Goal: Task Accomplishment & Management: Manage account settings

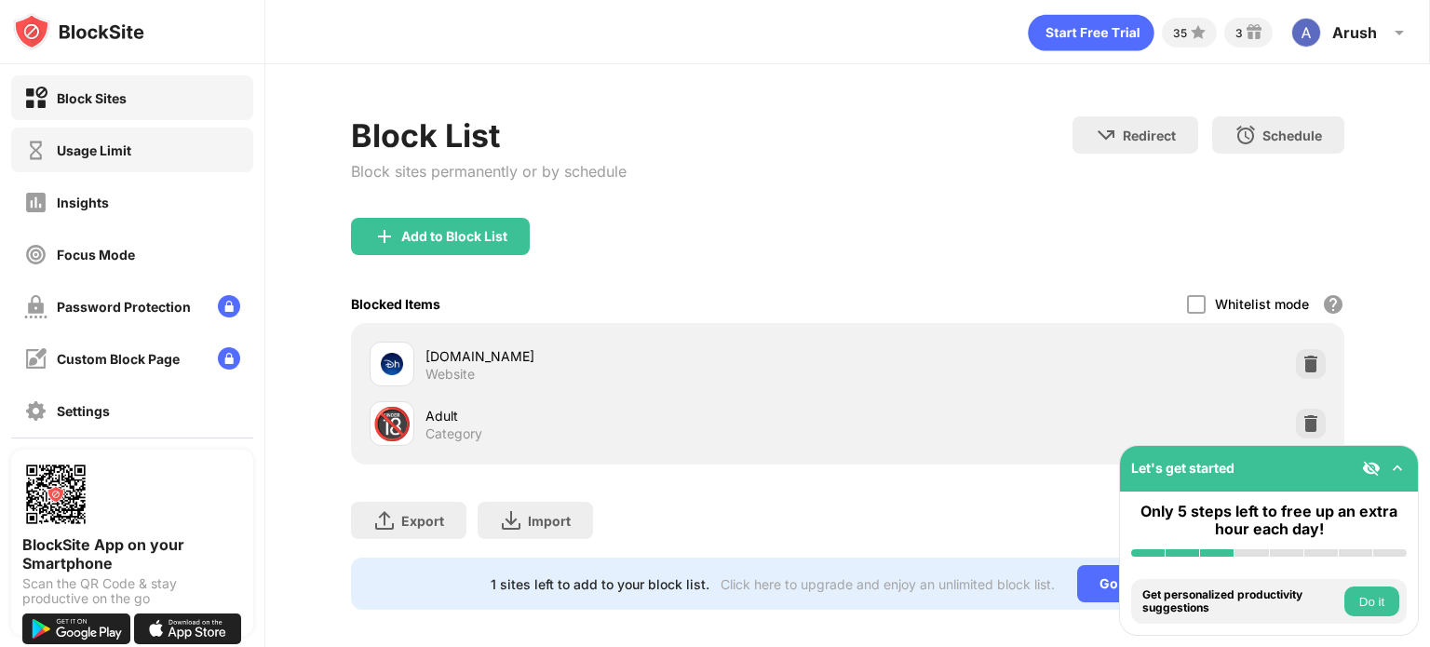
click at [150, 136] on div "Usage Limit" at bounding box center [132, 150] width 242 height 45
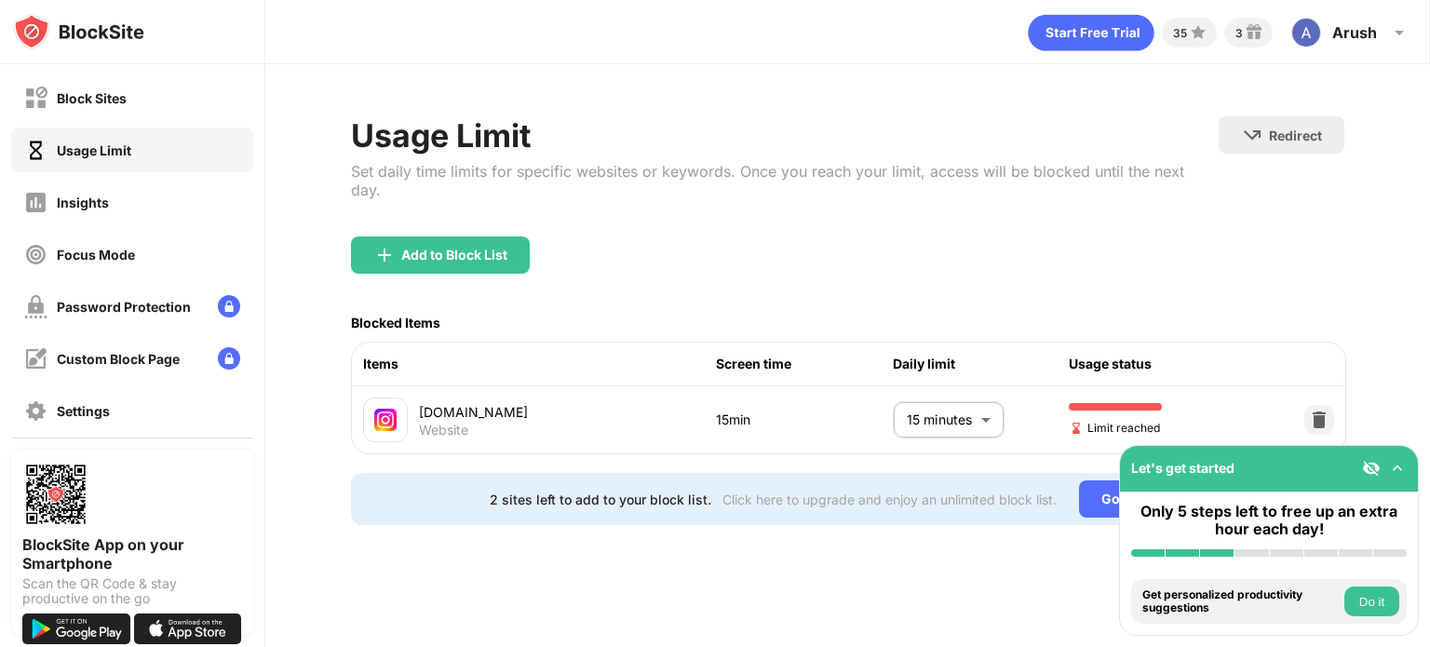
click at [961, 396] on body "Block Sites Usage Limit Insights Focus Mode Password Protection Custom Block Pa…" at bounding box center [715, 323] width 1430 height 647
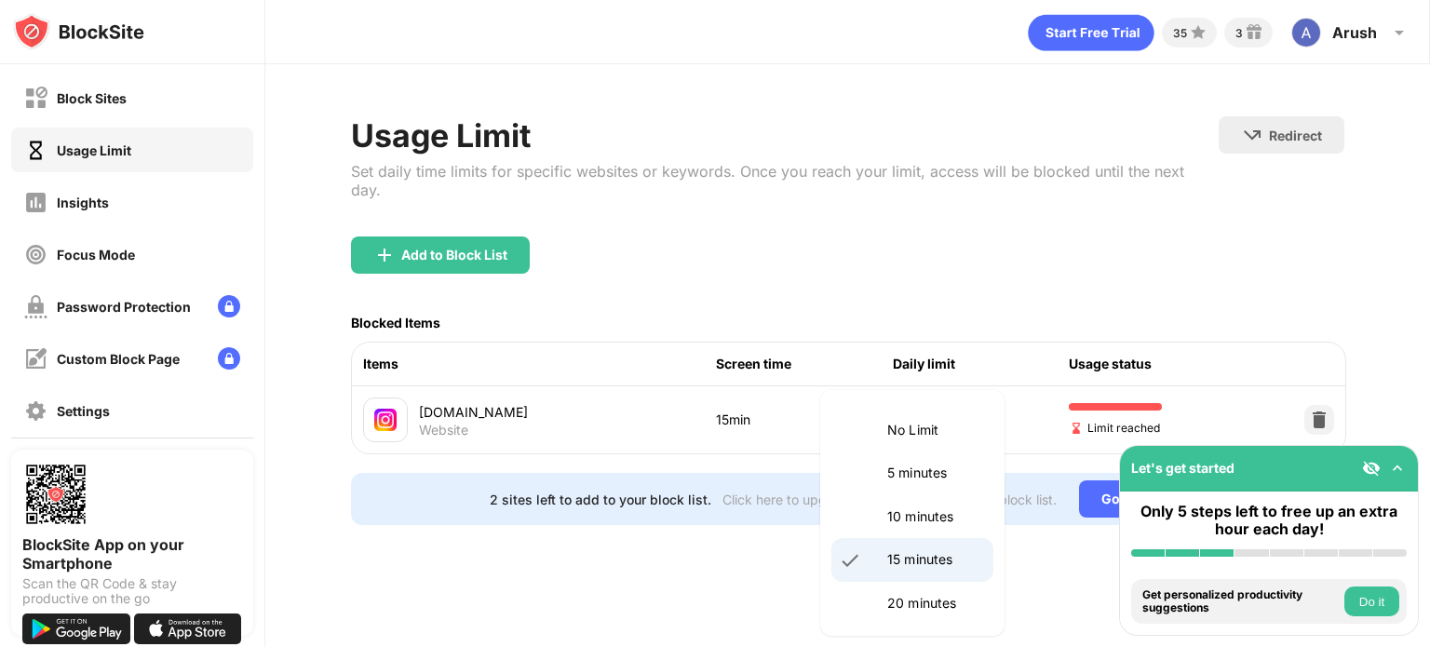
click at [922, 554] on p "15 minutes" at bounding box center [934, 559] width 95 height 20
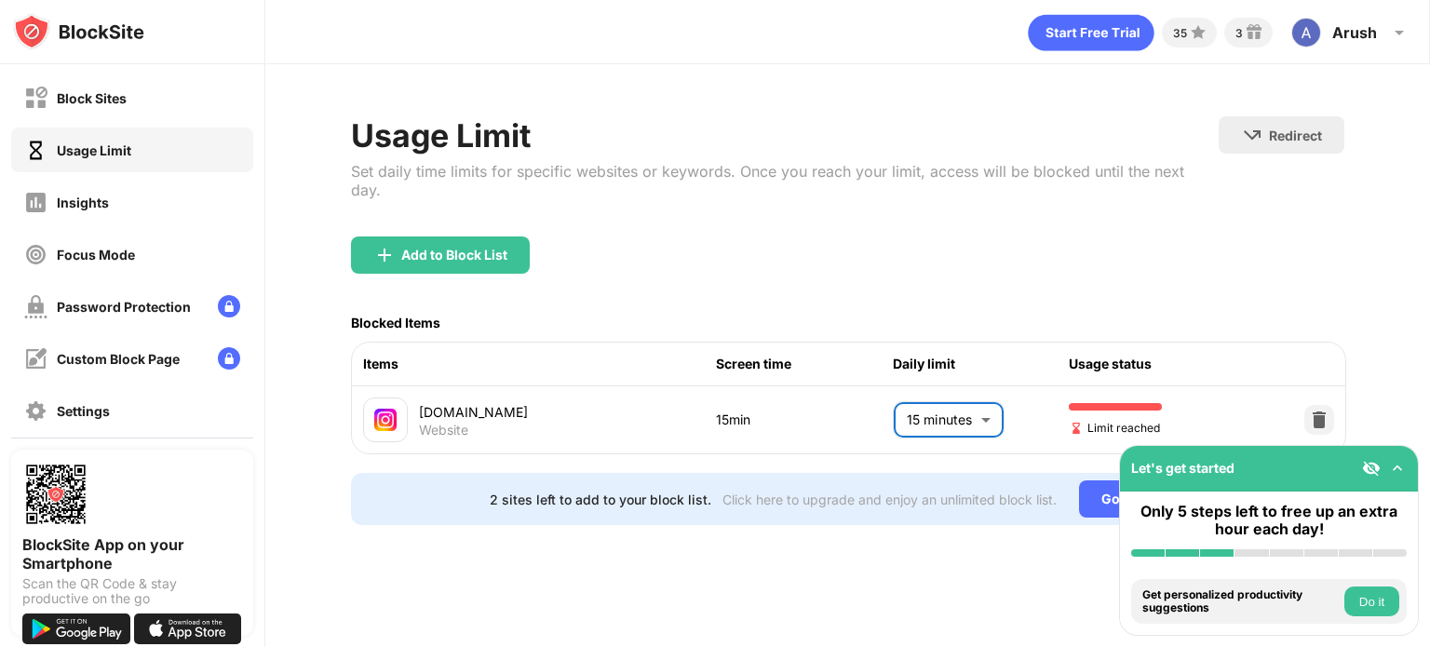
click at [923, 521] on li "20 minutes" at bounding box center [936, 524] width 122 height 24
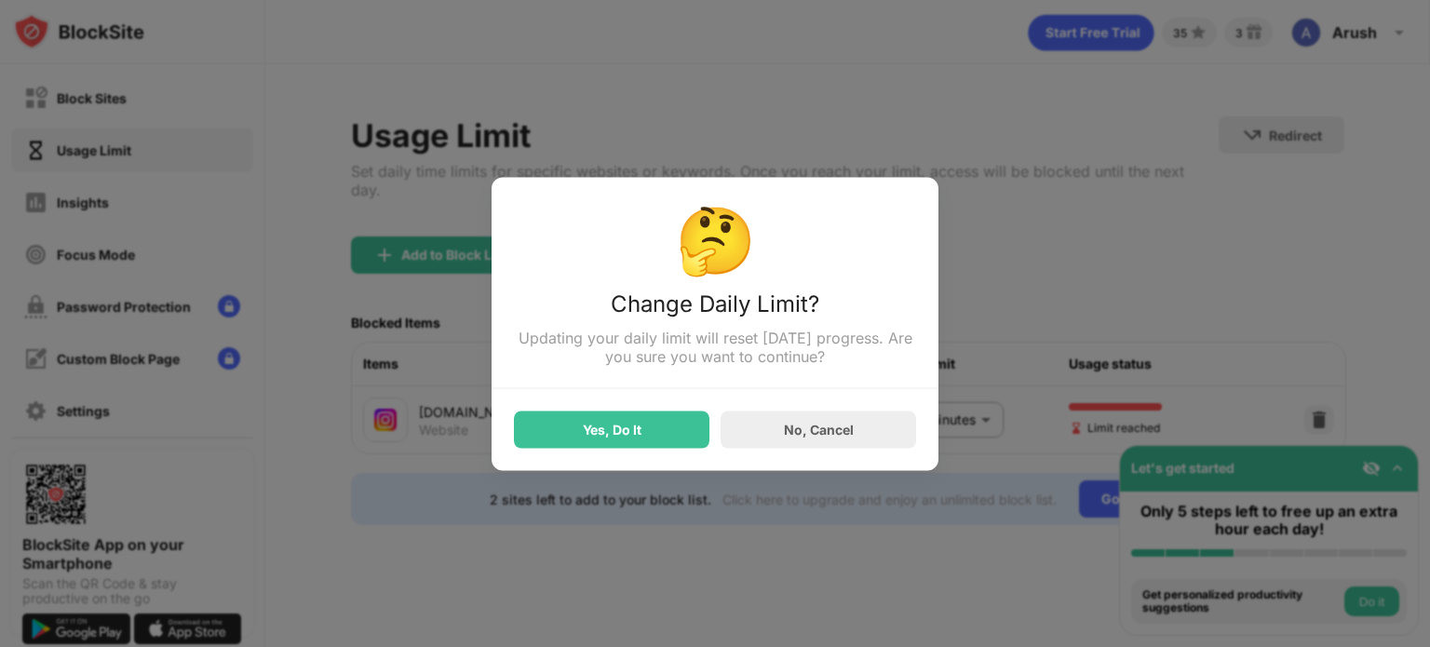
click at [819, 455] on div "🤔 Change Daily Limit? Updating your daily limit will reset today’s progress. Ar…" at bounding box center [714, 323] width 447 height 293
click at [835, 447] on div "No, Cancel" at bounding box center [817, 428] width 195 height 37
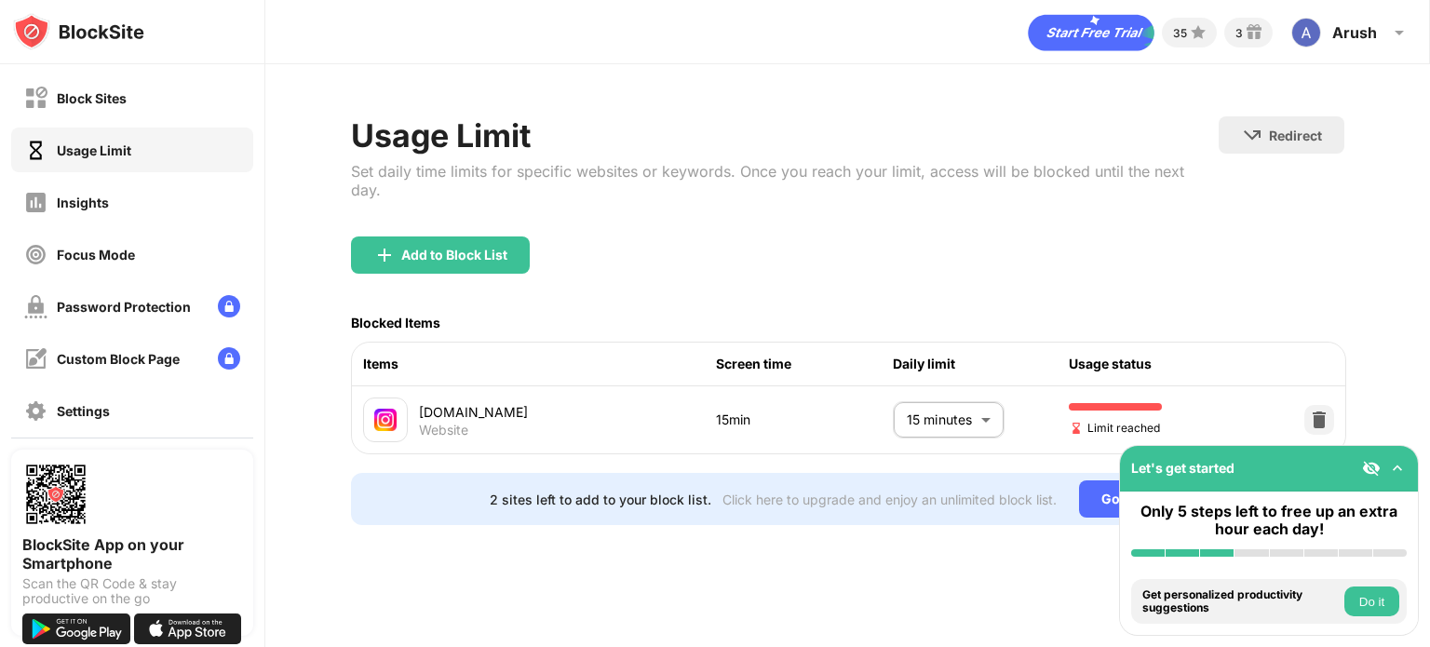
click at [937, 410] on body "Block Sites Usage Limit Insights Focus Mode Password Protection Custom Block Pa…" at bounding box center [715, 323] width 1430 height 647
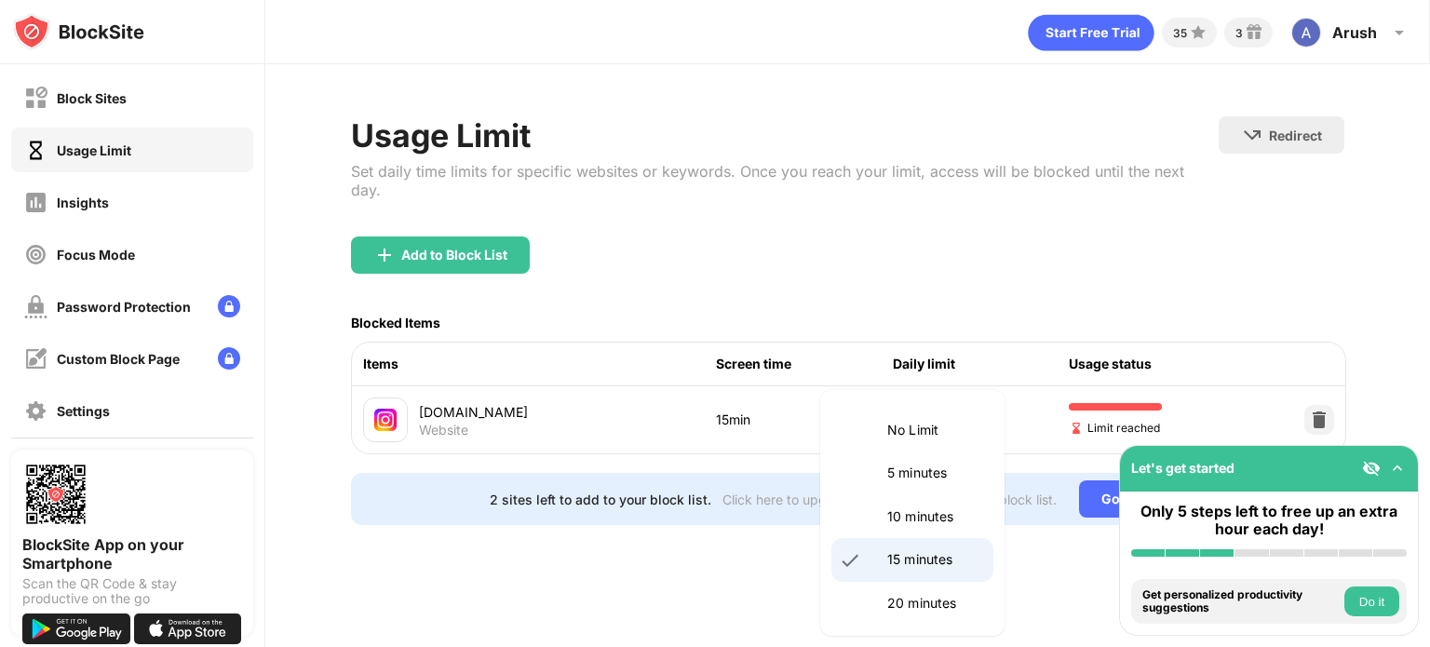
click at [912, 502] on li "10 minutes" at bounding box center [912, 516] width 162 height 43
type input "**"
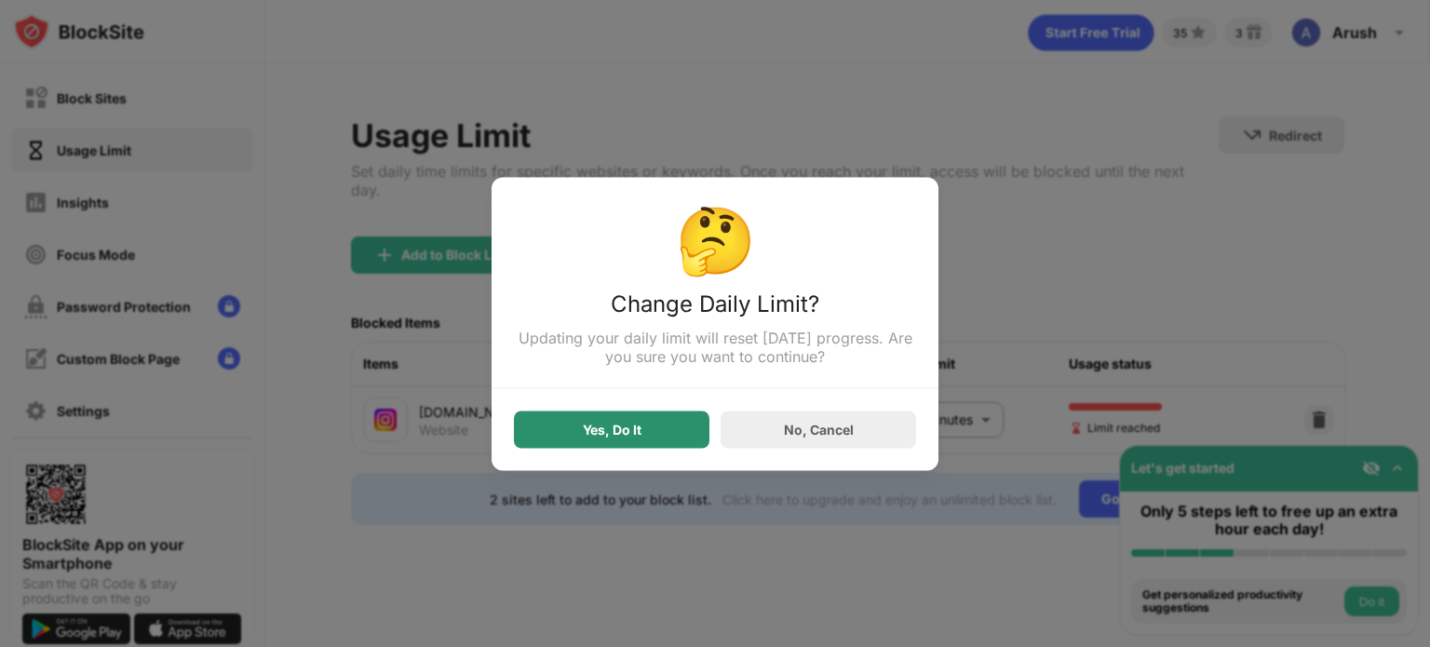
click at [607, 432] on div "Yes, Do It" at bounding box center [612, 429] width 59 height 15
